Goal: Submit feedback/report problem

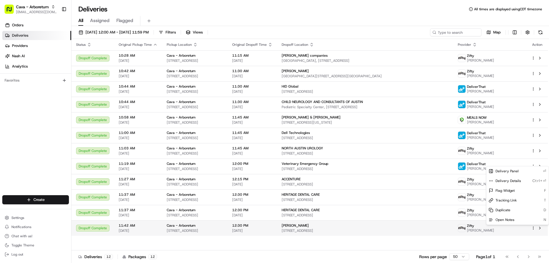
click at [534, 227] on html "Cava - Arboretum [EMAIL_ADDRESS][DOMAIN_NAME] Toggle Sidebar Orders Deliveries …" at bounding box center [274, 131] width 549 height 263
click at [538, 227] on html "Cava - Arboretum [EMAIL_ADDRESS][DOMAIN_NAME] Toggle Sidebar Orders Deliveries …" at bounding box center [274, 131] width 549 height 263
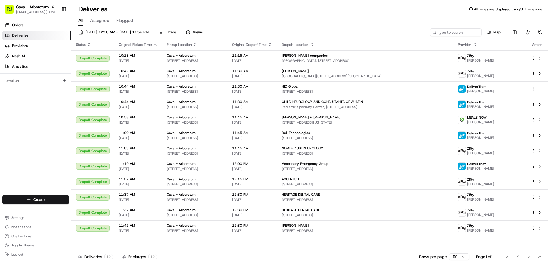
click at [538, 227] on button at bounding box center [539, 227] width 7 height 7
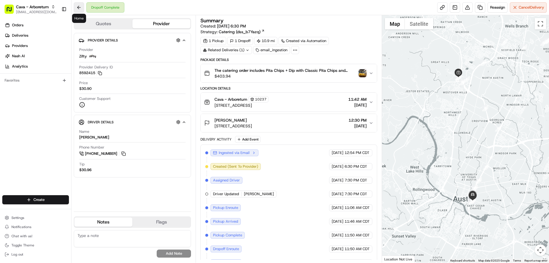
click at [77, 6] on button at bounding box center [79, 7] width 10 height 10
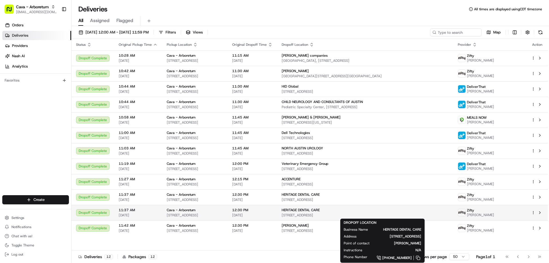
click at [444, 215] on span "900 E Pecan St #500, Pflugerville, TX 78660, USA" at bounding box center [364, 215] width 167 height 5
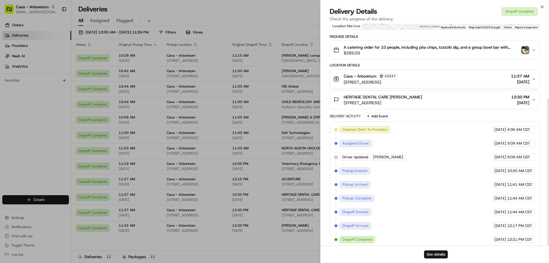
scroll to position [113, 0]
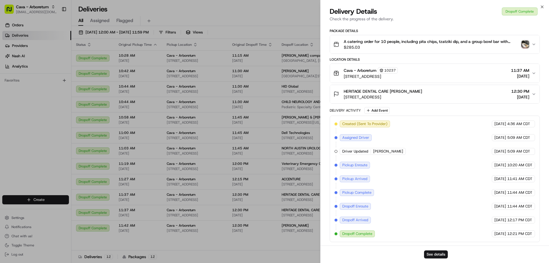
click at [536, 43] on button "A catering order for 10 people, including pita chips, tzatziki dip, and a group…" at bounding box center [434, 44] width 209 height 18
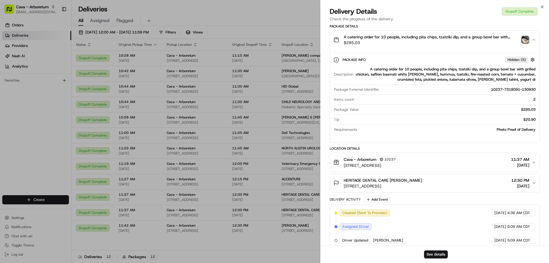
click at [542, 3] on div "Close Delivery Details Dropoff Complete Check the progress of the delivery. Pro…" at bounding box center [434, 131] width 229 height 263
click at [543, 4] on div "Close Delivery Details Dropoff Complete Check the progress of the delivery. Pro…" at bounding box center [434, 131] width 229 height 263
click at [542, 5] on icon "button" at bounding box center [542, 7] width 5 height 5
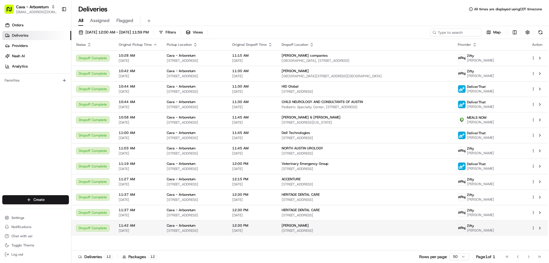
click at [528, 227] on td at bounding box center [536, 227] width 21 height 15
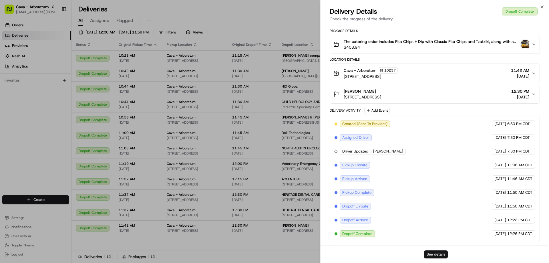
click at [438, 254] on button "See details" at bounding box center [436, 254] width 24 height 8
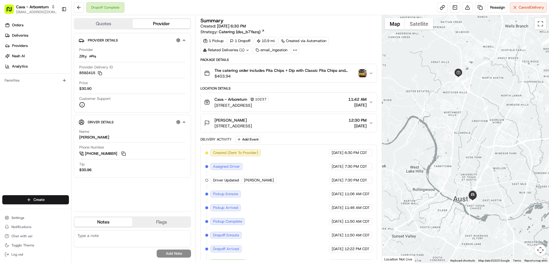
click at [294, 50] on icon at bounding box center [294, 49] width 5 height 5
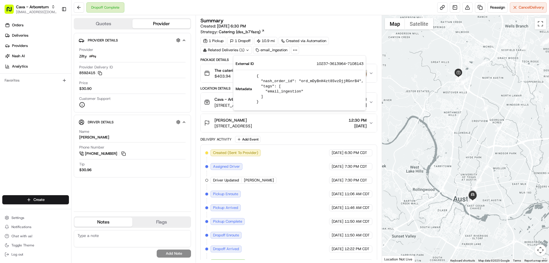
click at [321, 51] on div "1 Pickup 1 Dropoff 10.9 mi Created via Automation Related Deliveries (1) email_…" at bounding box center [288, 45] width 176 height 17
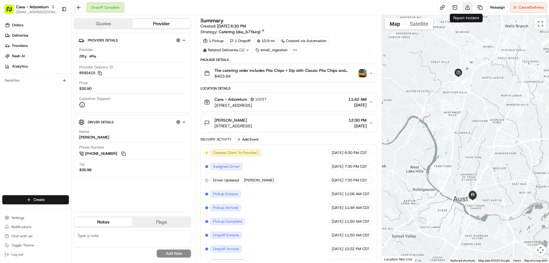
click at [464, 5] on button at bounding box center [467, 7] width 10 height 10
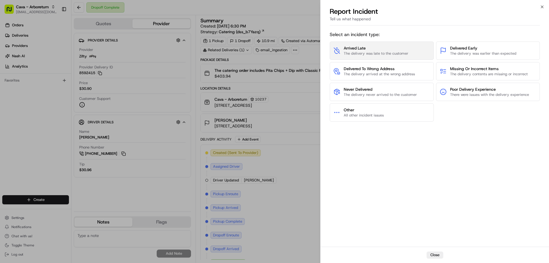
click at [393, 51] on span "The delivery was late to the customer" at bounding box center [376, 53] width 65 height 5
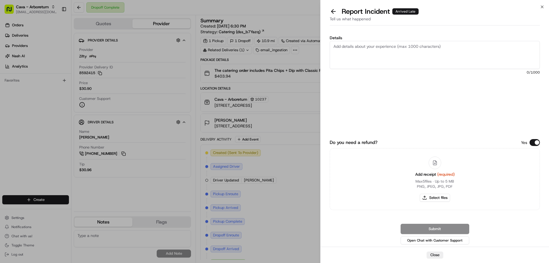
click at [395, 51] on textarea "Details" at bounding box center [435, 55] width 210 height 28
type textarea "d"
type textarea "DRIVER WAS A HOUR LATE AND SMELLED LIKE MARIJUANA WHEN SHE ARRIVED"
click at [431, 239] on button "Open Chat with Customer Support" at bounding box center [434, 240] width 69 height 8
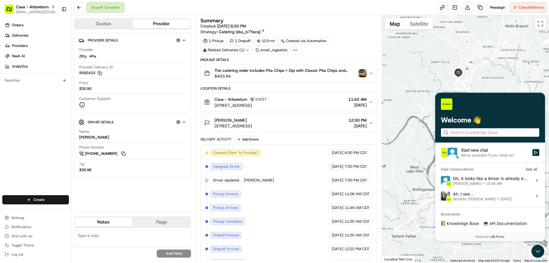
click at [493, 153] on div "We're available if you need us!" at bounding box center [487, 155] width 53 height 5
click at [532, 153] on button "Start new chat We're available if you need us!" at bounding box center [535, 152] width 7 height 7
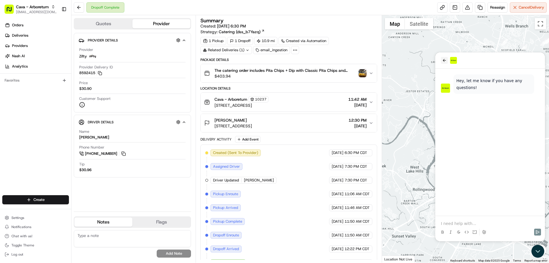
click at [445, 59] on icon "back" at bounding box center [444, 60] width 5 height 5
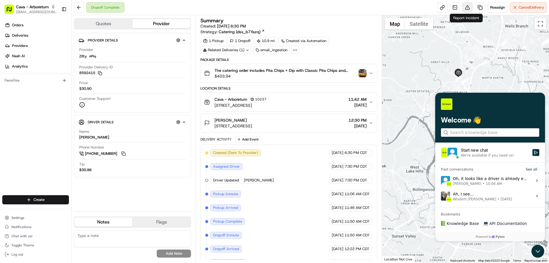
click at [464, 7] on button at bounding box center [467, 7] width 10 height 10
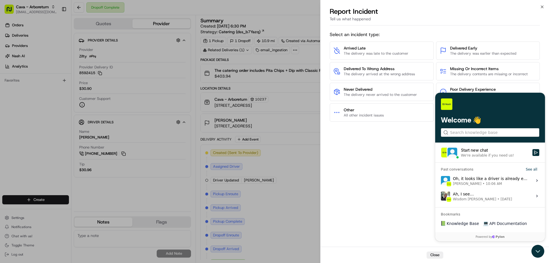
click at [403, 210] on div "Select an incident type: Arrived Late The delivery was late to the customer Del…" at bounding box center [435, 137] width 210 height 216
click at [399, 155] on div "Select an incident type: Arrived Late The delivery was late to the customer Del…" at bounding box center [435, 137] width 210 height 216
click at [536, 249] on div "Close" at bounding box center [434, 254] width 228 height 16
click at [538, 250] on div "Close" at bounding box center [434, 254] width 228 height 16
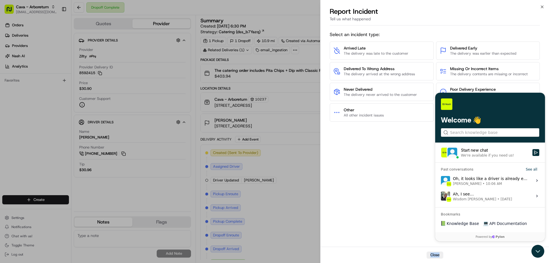
click at [538, 250] on div "Close" at bounding box center [434, 254] width 228 height 16
click at [399, 211] on div "Select an incident type: Arrived Late The delivery was late to the customer Del…" at bounding box center [435, 137] width 210 height 216
click at [436, 256] on button "Close" at bounding box center [434, 254] width 17 height 7
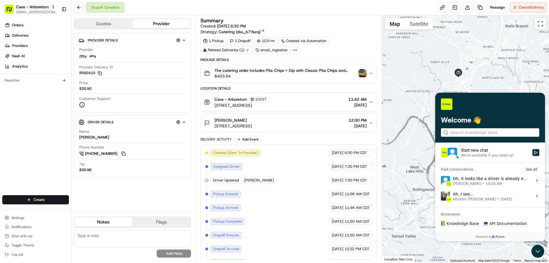
click at [469, 103] on div at bounding box center [490, 103] width 98 height 11
drag, startPoint x: 478, startPoint y: 106, endPoint x: 484, endPoint y: 116, distance: 11.8
click at [483, 117] on div "Welcome 👋" at bounding box center [490, 118] width 110 height 50
click at [510, 109] on div at bounding box center [490, 103] width 98 height 11
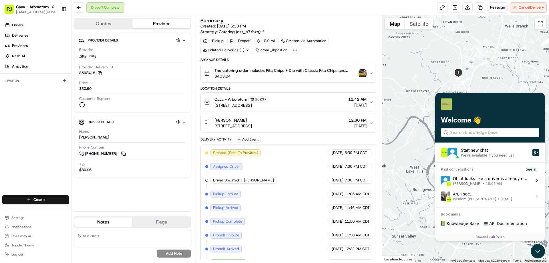
click at [532, 255] on div at bounding box center [537, 251] width 15 height 14
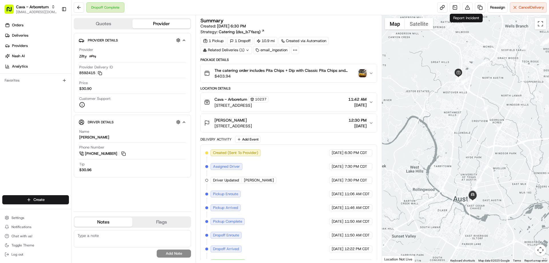
click at [462, 19] on div "Report Incident Report Incident" at bounding box center [466, 18] width 33 height 9
click at [466, 8] on button at bounding box center [467, 7] width 10 height 10
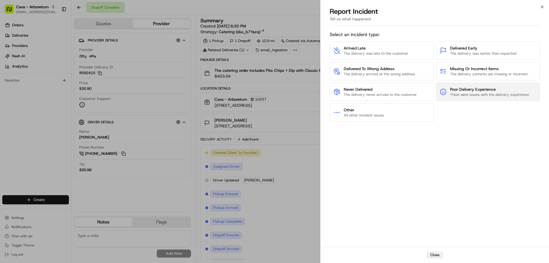
click at [468, 92] on span "Poor Delivery Experience" at bounding box center [489, 89] width 79 height 6
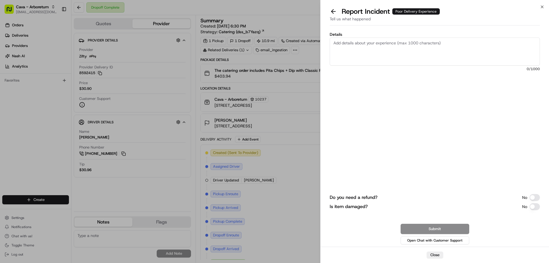
click at [423, 48] on textarea "Details" at bounding box center [435, 51] width 210 height 28
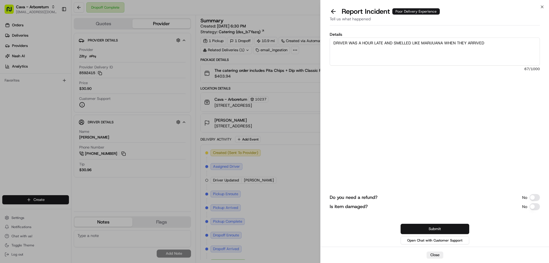
type textarea "DRIVER WAS A HOUR LATE AND SMELLED LIKE MARIJUANA WHEN THEY ARRIVED"
click at [423, 228] on button "Submit" at bounding box center [434, 228] width 69 height 10
click at [538, 197] on button "Do you need a refund?" at bounding box center [534, 197] width 10 height 7
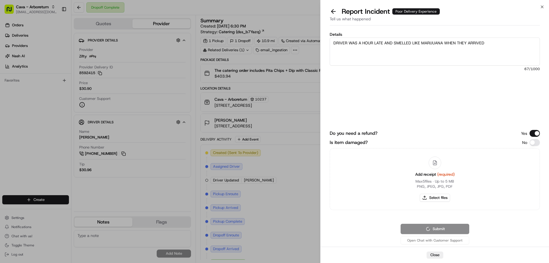
click at [538, 197] on div "Add receipt (required) Max 5 files ∙ Up to 5 MB PNG, JPEG, JPG, PDF Select files" at bounding box center [435, 179] width 210 height 62
click at [538, 196] on div "Add receipt (required) Max 5 files ∙ Up to 5 MB PNG, JPEG, JPG, PDF Select files" at bounding box center [435, 179] width 210 height 62
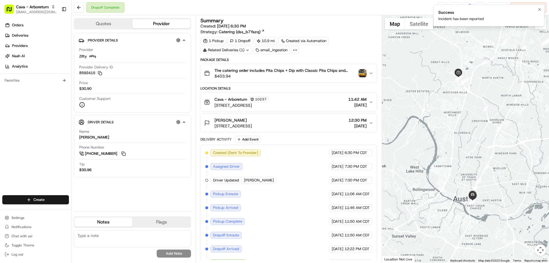
click at [485, 17] on li "Success Incident has been reported" at bounding box center [488, 16] width 111 height 22
click at [541, 9] on icon "Notifications (F8)" at bounding box center [539, 9] width 5 height 5
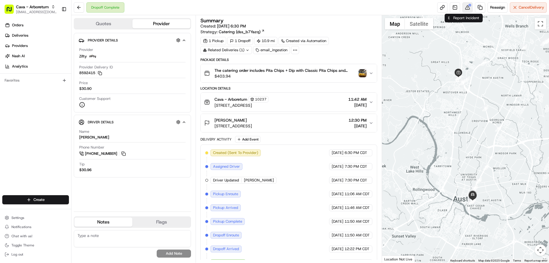
click at [468, 5] on div at bounding box center [469, 5] width 3 height 3
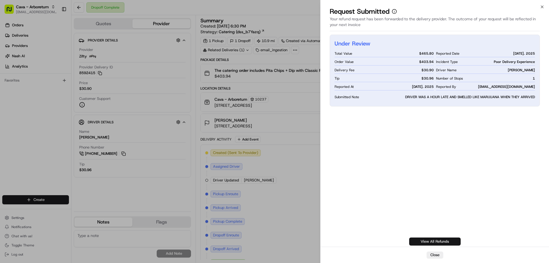
click at [455, 239] on link "View All Refunds" at bounding box center [434, 241] width 51 height 8
click at [543, 5] on icon "button" at bounding box center [542, 7] width 5 height 5
